Goal: Information Seeking & Learning: Find contact information

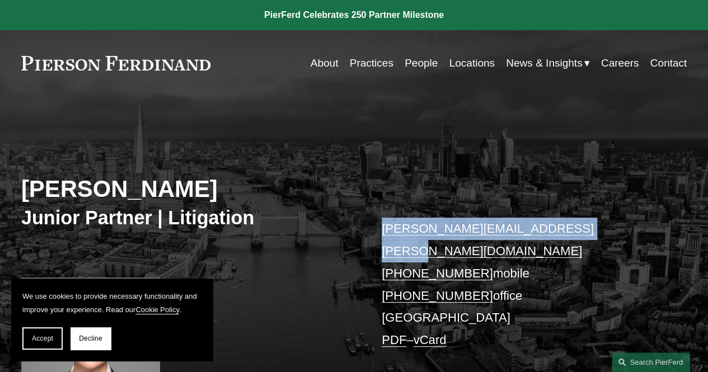
drag, startPoint x: 381, startPoint y: 221, endPoint x: 595, endPoint y: 233, distance: 214.2
click at [595, 233] on p "[PERSON_NAME][EMAIL_ADDRESS][PERSON_NAME][DOMAIN_NAME] [PHONE_NUMBER] mobile [P…" at bounding box center [520, 284] width 277 height 133
copy link "[PERSON_NAME][EMAIL_ADDRESS][PERSON_NAME][DOMAIN_NAME]"
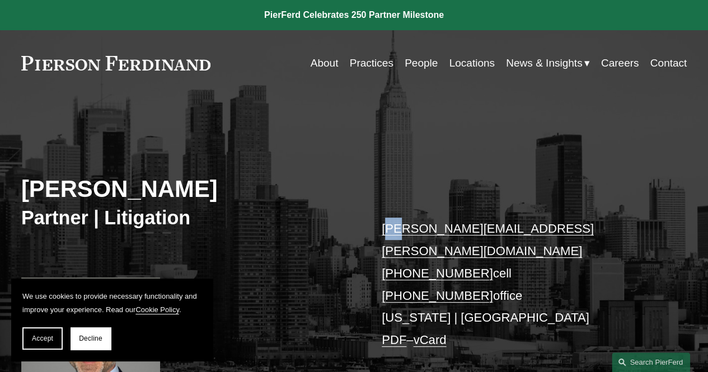
drag, startPoint x: 386, startPoint y: 200, endPoint x: 383, endPoint y: 254, distance: 53.8
click at [383, 254] on div "Robert Lesko Partner | Litigation robert.lesko@pierferd.com +1.973.714.0340 cel…" at bounding box center [354, 270] width 708 height 305
click at [370, 227] on div "Robert Lesko Partner | Litigation robert.lesko@pierferd.com +1.973.714.0340 cel…" at bounding box center [354, 270] width 708 height 305
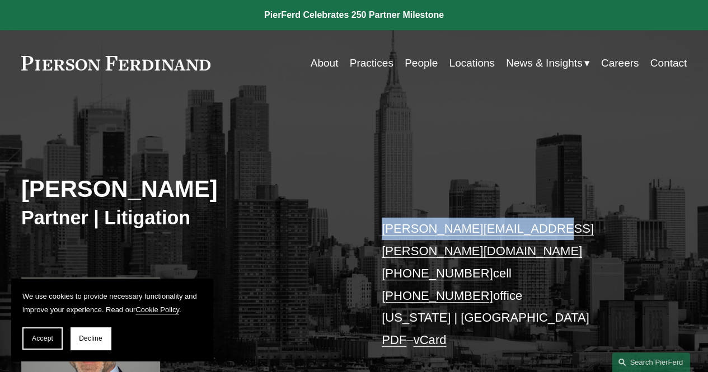
drag, startPoint x: 372, startPoint y: 224, endPoint x: 536, endPoint y: 229, distance: 164.1
click at [536, 229] on div "Robert Lesko Partner | Litigation robert.lesko@pierferd.com +1.973.714.0340 cel…" at bounding box center [354, 270] width 708 height 305
copy link "robert.lesko@pierferd.com"
